Goal: Complete application form: Complete application form

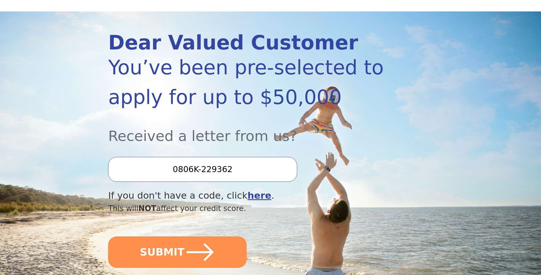
scroll to position [86, 0]
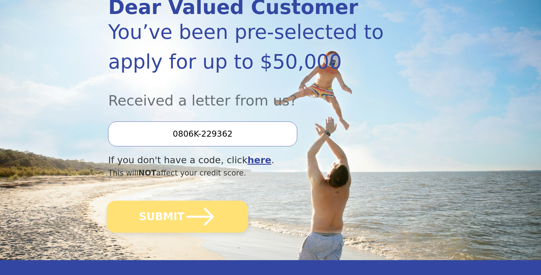
click at [170, 215] on button "SUBMIT" at bounding box center [178, 216] width 142 height 32
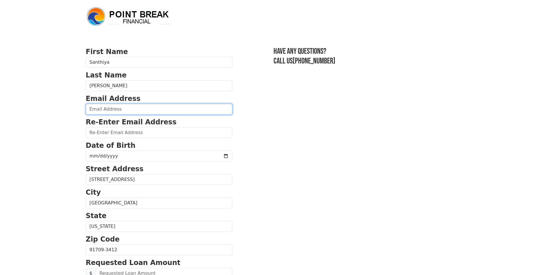
click at [105, 110] on input "email" at bounding box center [159, 109] width 147 height 11
type input "[EMAIL_ADDRESS][DOMAIN_NAME]"
type input "[PHONE_NUMBER]"
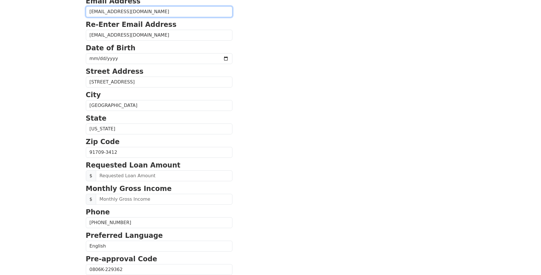
scroll to position [94, 0]
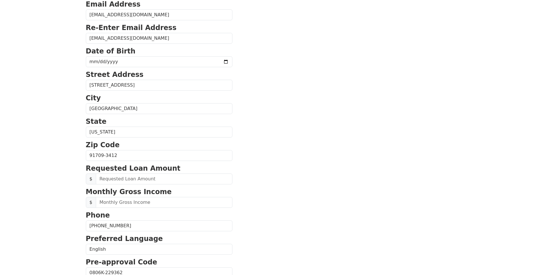
click at [316, 174] on section "First Name [GEOGRAPHIC_DATA] Last Name [PERSON_NAME] Email Address [EMAIL_ADDRE…" at bounding box center [271, 155] width 370 height 407
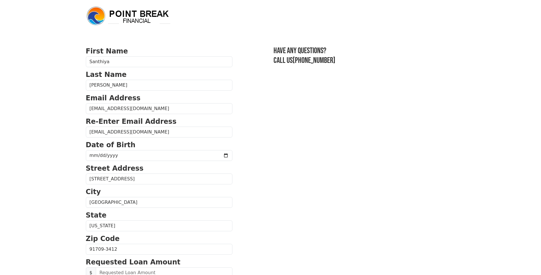
scroll to position [0, 0]
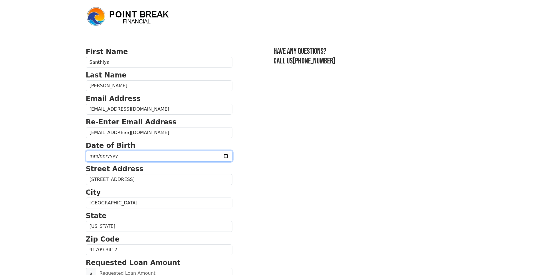
click at [98, 156] on input "date" at bounding box center [159, 155] width 147 height 11
type input "0982-04-01"
type input "[DATE]"
click at [60, 201] on body "First Name [GEOGRAPHIC_DATA] Last Name [PERSON_NAME] Email Address [EMAIL_ADDRE…" at bounding box center [270, 137] width 541 height 275
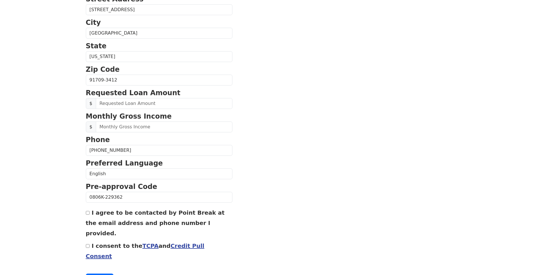
scroll to position [171, 0]
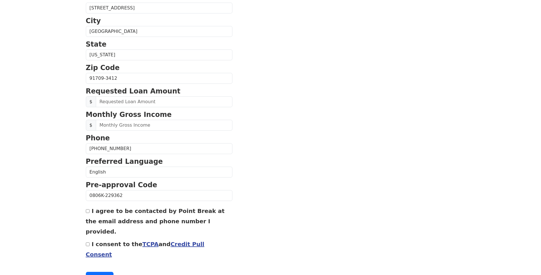
click at [87, 211] on input "I agree to be contacted by Point Break at the email address and phone number I …" at bounding box center [88, 211] width 4 height 4
checkbox input "true"
click at [88, 242] on input "I consent to the TCPA and Credit Pull Consent" at bounding box center [88, 244] width 4 height 4
checkbox input "true"
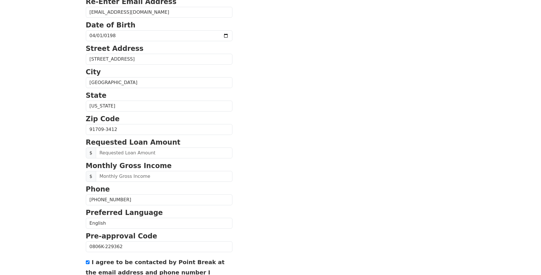
scroll to position [114, 0]
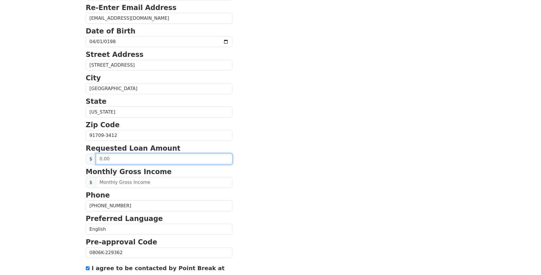
click at [109, 159] on input "text" at bounding box center [164, 158] width 137 height 11
drag, startPoint x: 110, startPoint y: 159, endPoint x: 101, endPoint y: 160, distance: 8.6
click at [101, 160] on input "text" at bounding box center [164, 158] width 137 height 11
type input "25,000.00"
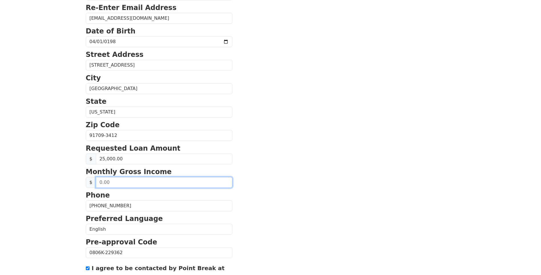
click at [110, 180] on input "text" at bounding box center [164, 182] width 137 height 11
drag, startPoint x: 110, startPoint y: 183, endPoint x: 96, endPoint y: 183, distance: 14.0
click at [96, 183] on input "text" at bounding box center [164, 182] width 137 height 11
type input "10,000.00"
click at [245, 178] on section "First Name [GEOGRAPHIC_DATA] Last Name [PERSON_NAME] Email Address [EMAIL_ADDRE…" at bounding box center [271, 135] width 370 height 407
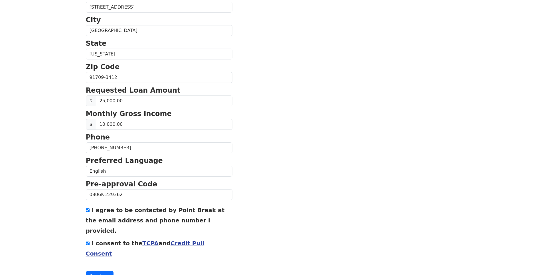
scroll to position [180, 0]
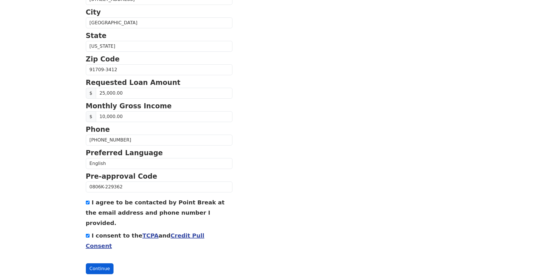
click at [104, 263] on button "Continue" at bounding box center [100, 268] width 28 height 11
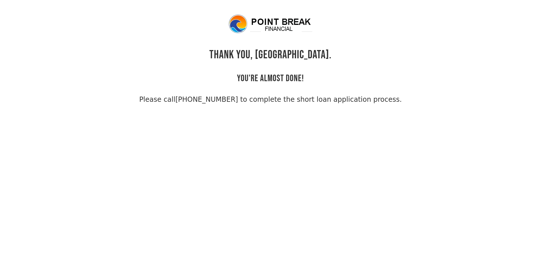
click at [218, 102] on link "(855) 202-9500 to complete the short loan application process." at bounding box center [289, 99] width 227 height 8
click at [272, 27] on img at bounding box center [271, 24] width 86 height 21
click at [177, 131] on body "THANK YOU, Santhiya. YOU'RE ALMOST DONE! Please call (855) 202-9500 to complete…" at bounding box center [270, 151] width 541 height 275
